Goal: Navigation & Orientation: Go to known website

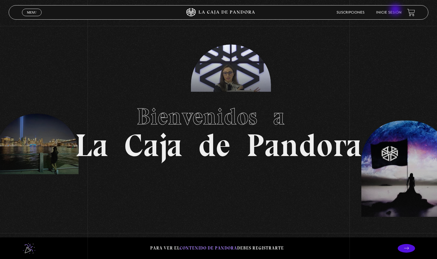
click at [396, 10] on li "Inicie sesión" at bounding box center [388, 12] width 25 height 9
click at [396, 11] on link "Inicie sesión" at bounding box center [388, 12] width 25 height 3
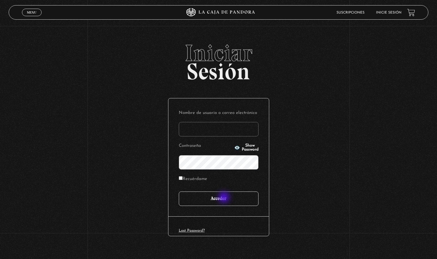
type input "marivillacor@hotmail.com"
click at [225, 198] on input "Acceder" at bounding box center [219, 199] width 80 height 14
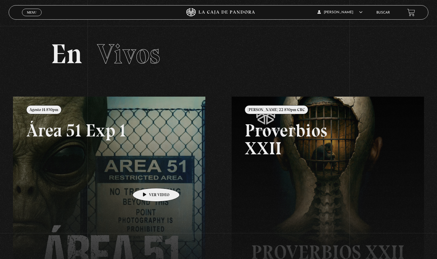
click at [147, 180] on link at bounding box center [231, 226] width 437 height 259
